Goal: Task Accomplishment & Management: Manage account settings

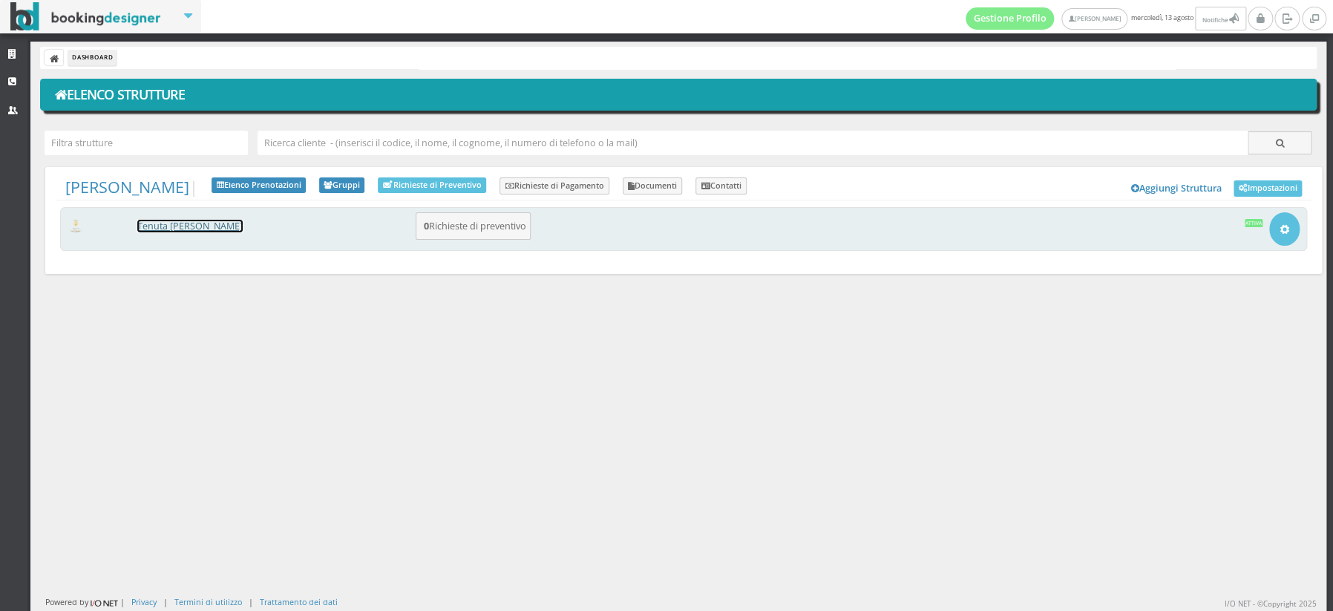
click at [177, 229] on link "[PERSON_NAME] [PERSON_NAME]" at bounding box center [189, 226] width 105 height 13
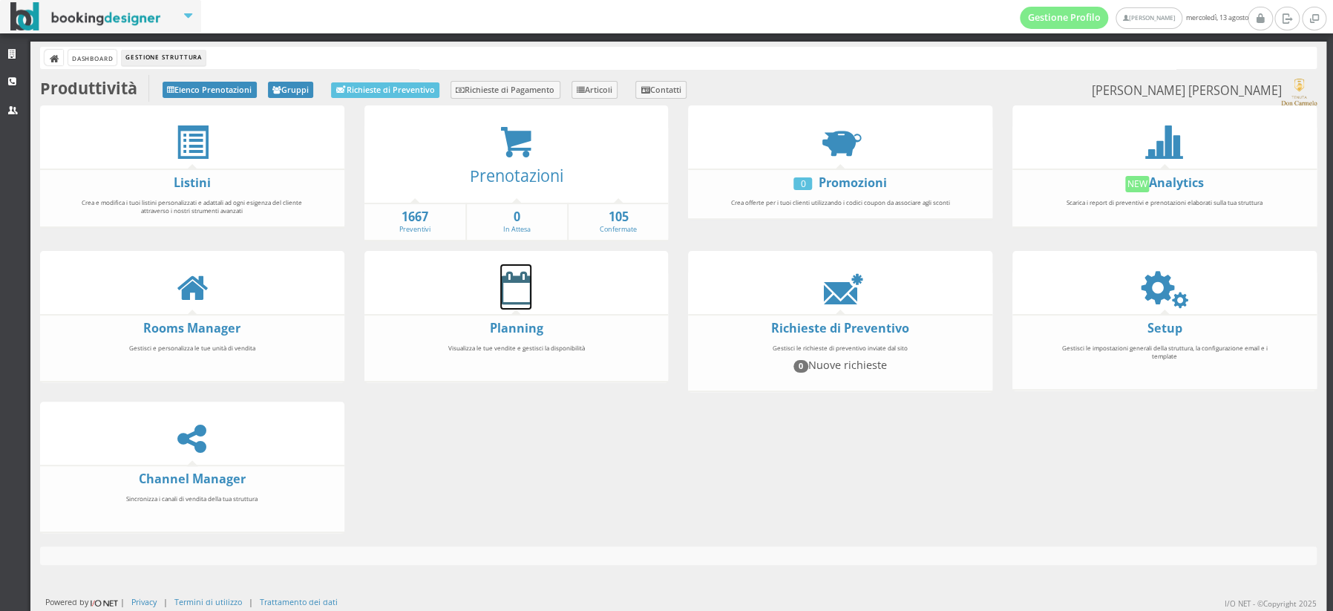
click at [523, 286] on icon at bounding box center [515, 287] width 31 height 33
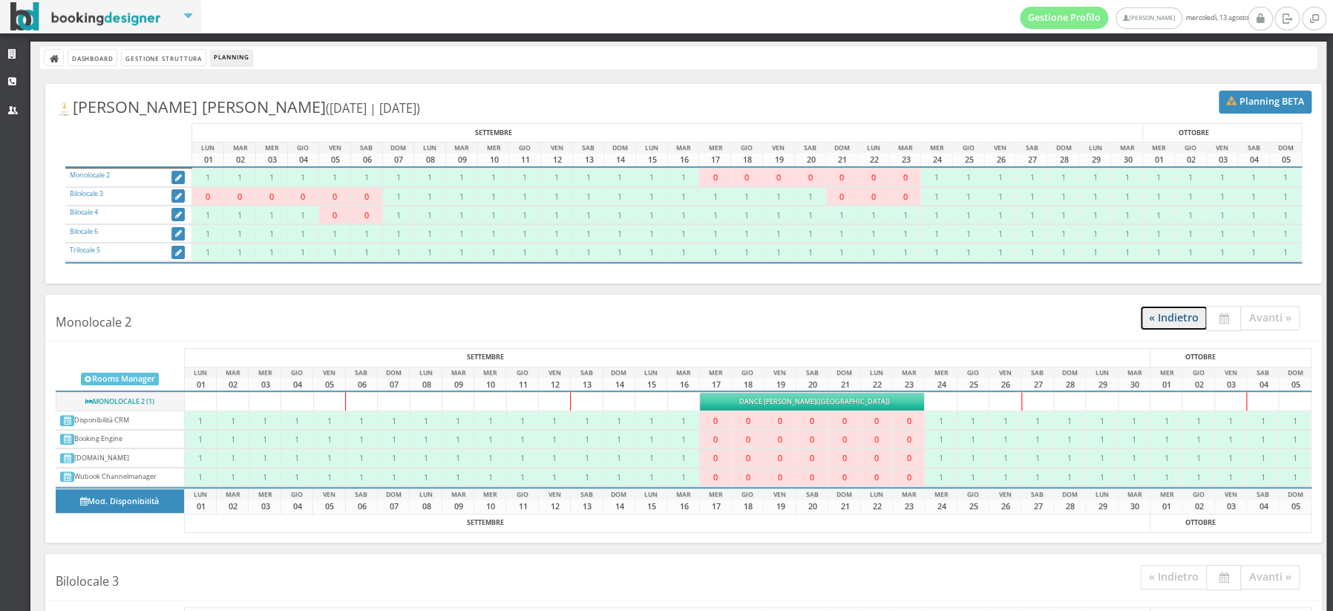
click at [1180, 318] on link "« Indietro" at bounding box center [1174, 318] width 68 height 24
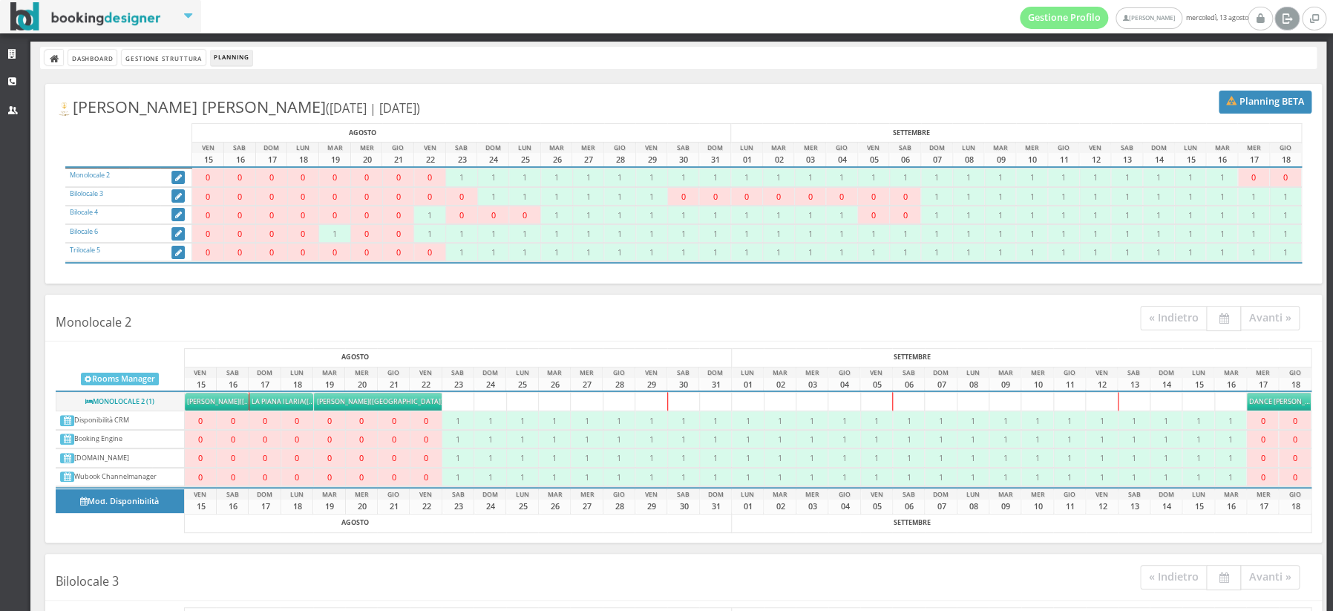
click at [1286, 19] on icon at bounding box center [1286, 17] width 11 height 15
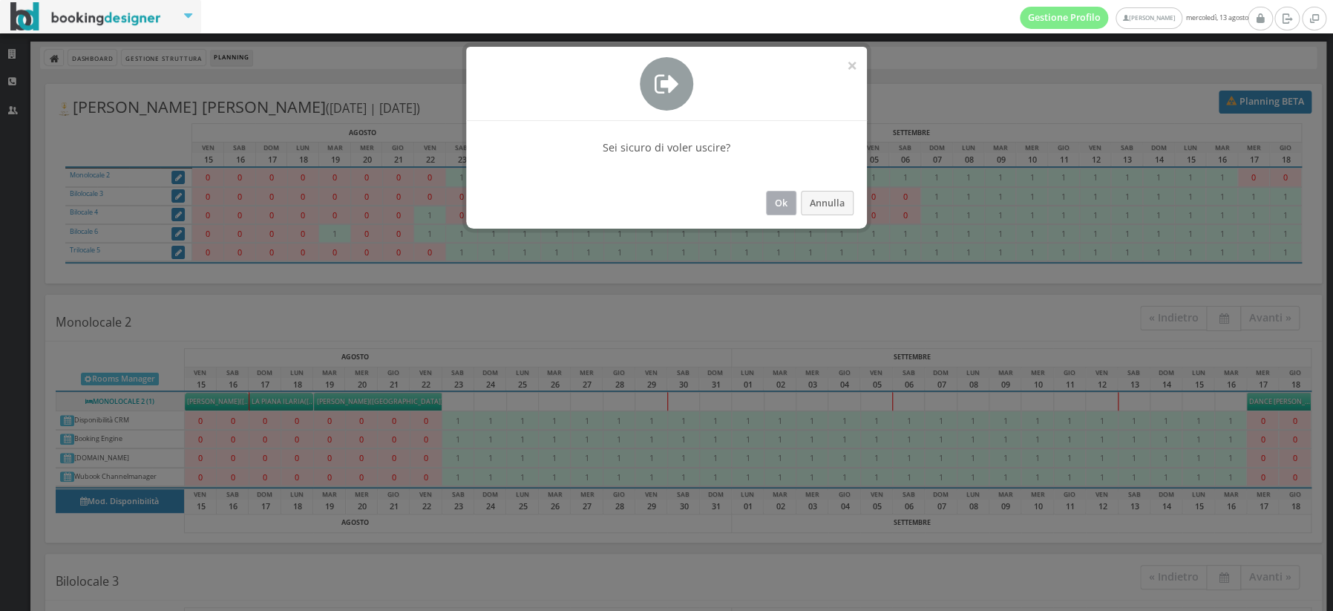
click at [786, 203] on button "Ok" at bounding box center [781, 203] width 30 height 24
